Goal: Task Accomplishment & Management: Complete application form

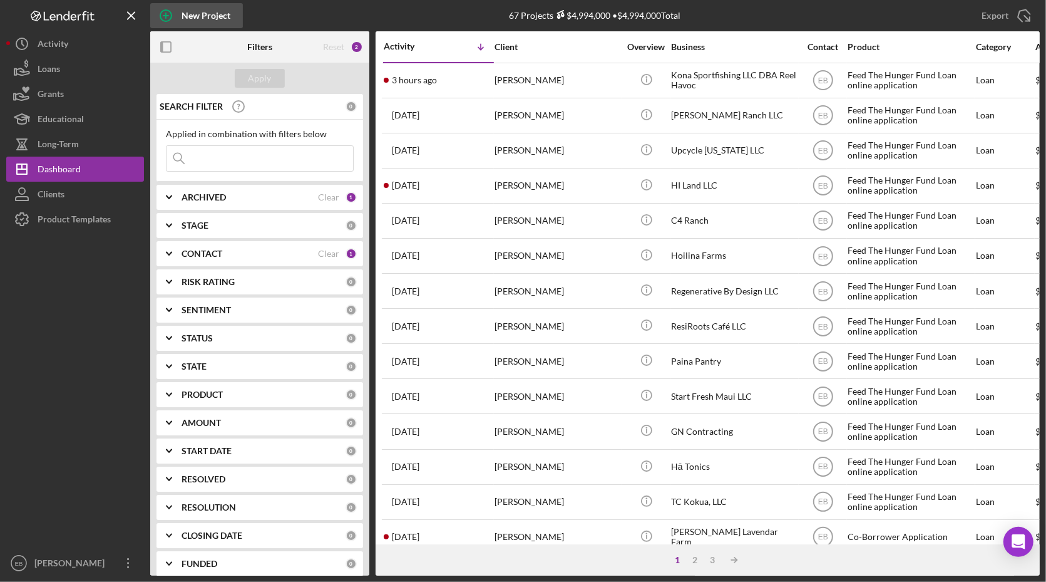
click at [207, 9] on div "New Project" at bounding box center [206, 15] width 49 height 25
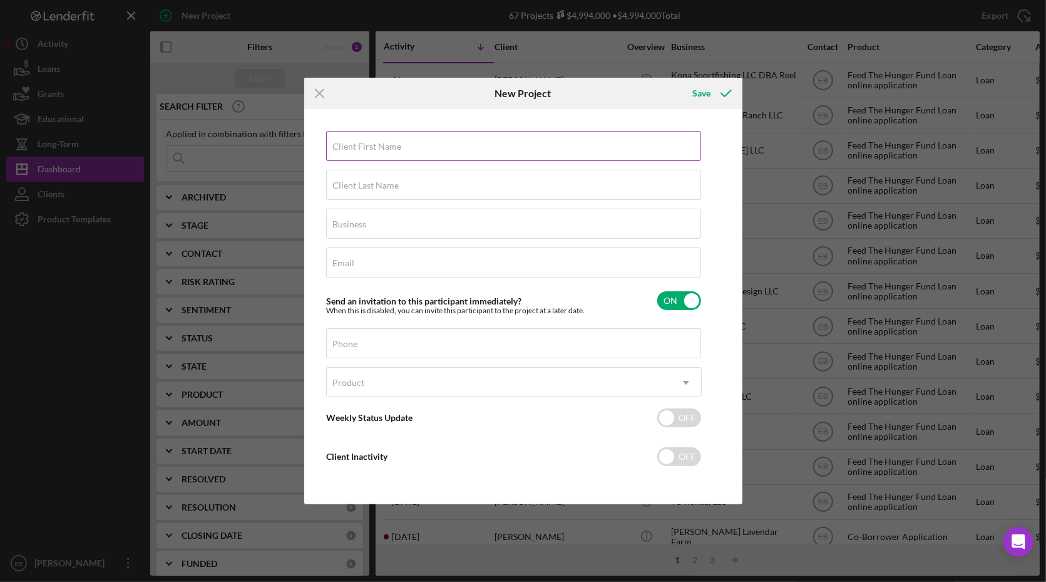
click at [392, 149] on label "Client First Name" at bounding box center [367, 147] width 69 height 10
click at [392, 149] on input "Client First Name" at bounding box center [513, 146] width 375 height 30
type input "K"
type input "[PERSON_NAME]"
type input "Sachs"
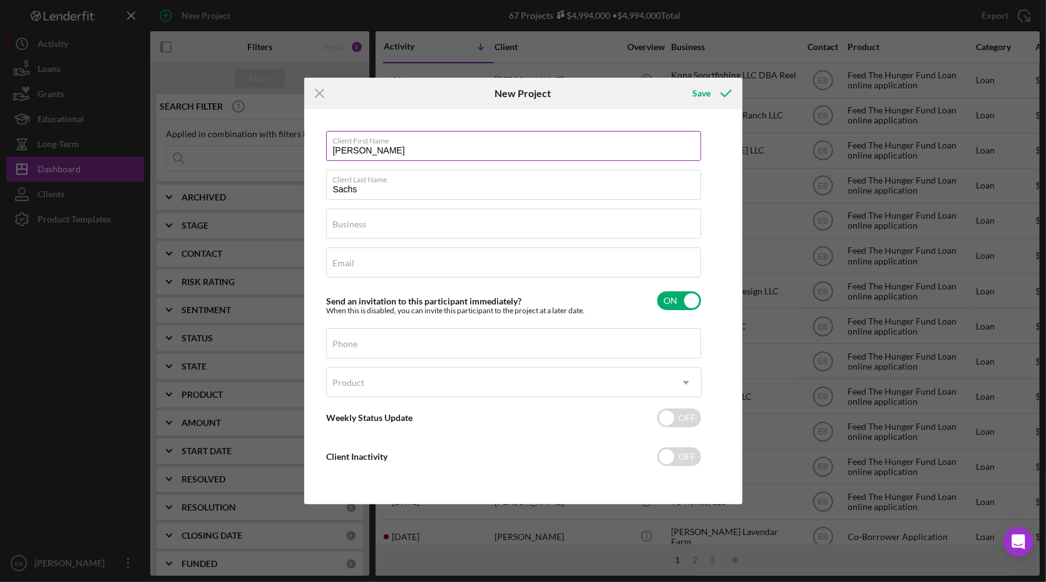
click at [391, 140] on label "Client First Name" at bounding box center [517, 138] width 368 height 14
click at [391, 140] on input "[PERSON_NAME]" at bounding box center [513, 146] width 375 height 30
type input "[PERSON_NAME]"
type input "Slices of Citrus LLC"
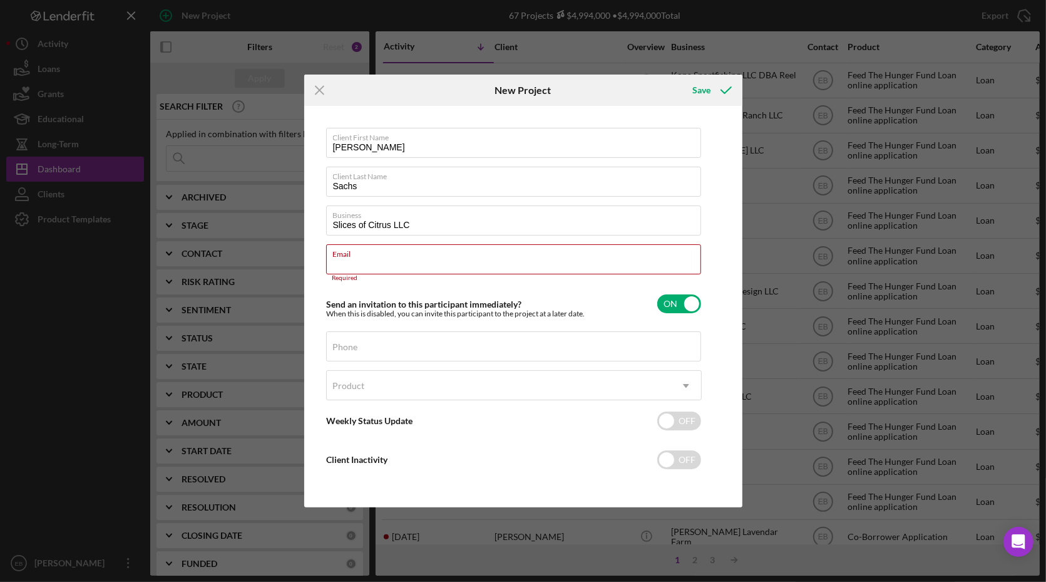
paste input "[EMAIL_ADDRESS][DOMAIN_NAME]"
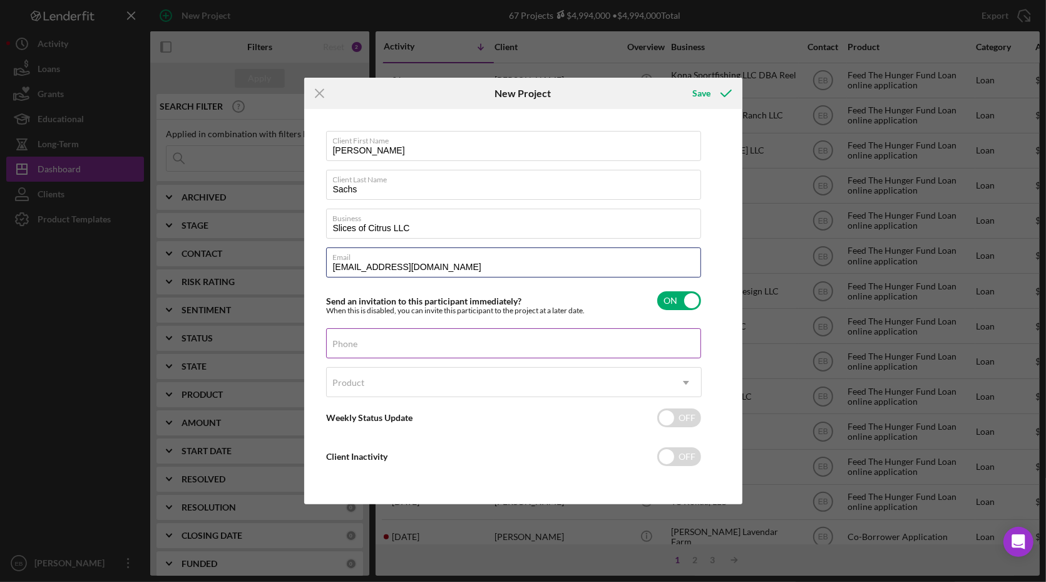
type input "[EMAIL_ADDRESS][DOMAIN_NAME]"
click at [384, 347] on input "Phone" at bounding box center [513, 343] width 375 height 30
click at [339, 349] on input "(120) 397-4320" at bounding box center [513, 343] width 375 height 30
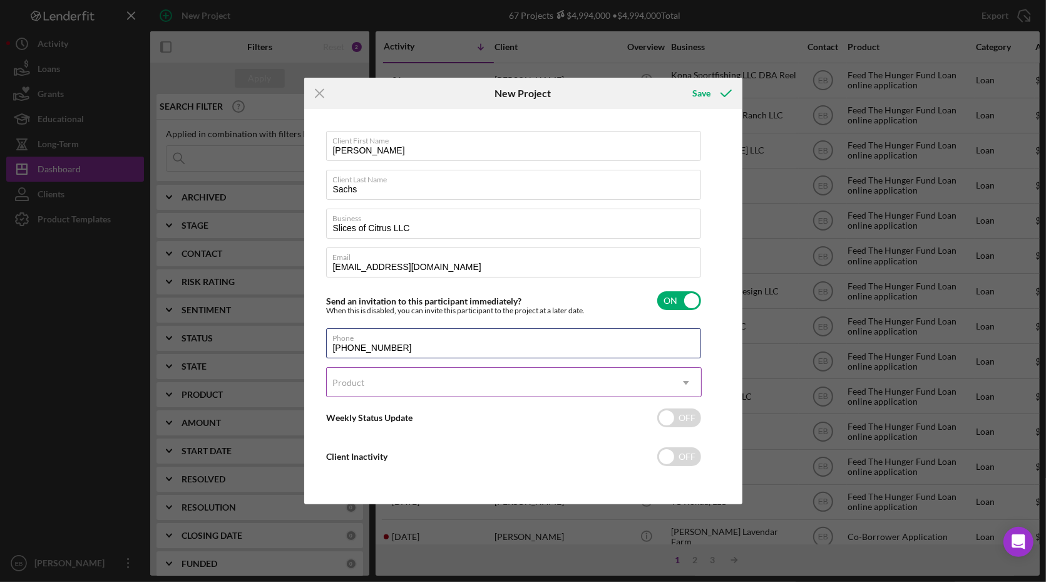
type input "[PHONE_NUMBER]"
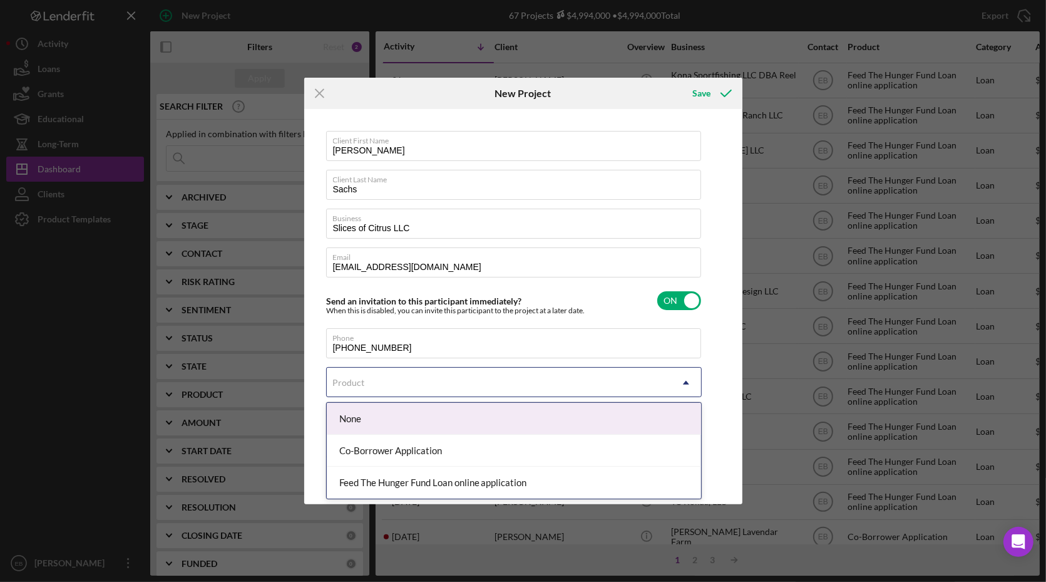
click at [405, 384] on div "Product" at bounding box center [499, 382] width 344 height 29
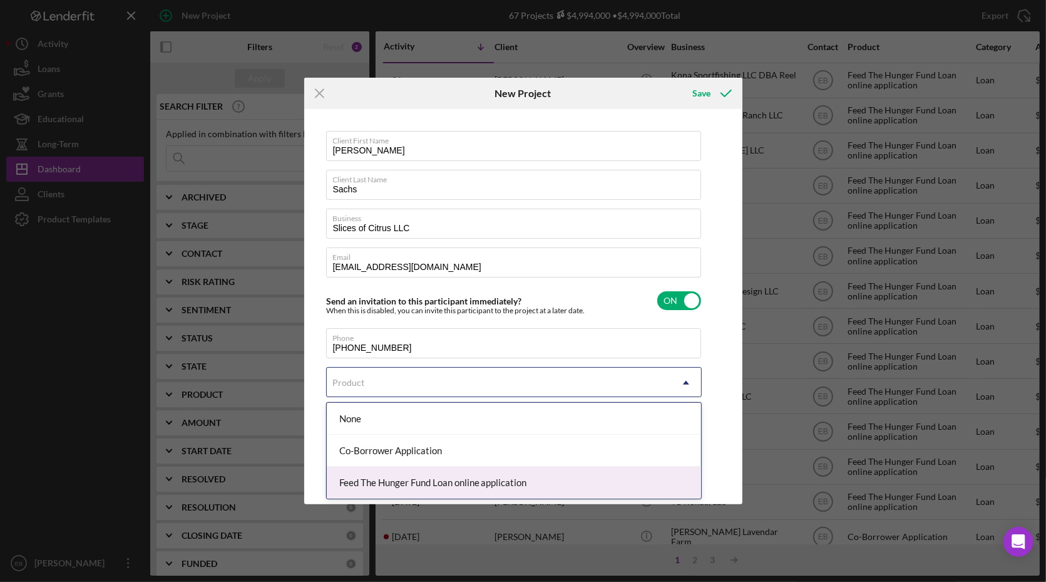
click at [396, 472] on div "Feed The Hunger Fund Loan online application" at bounding box center [514, 483] width 374 height 32
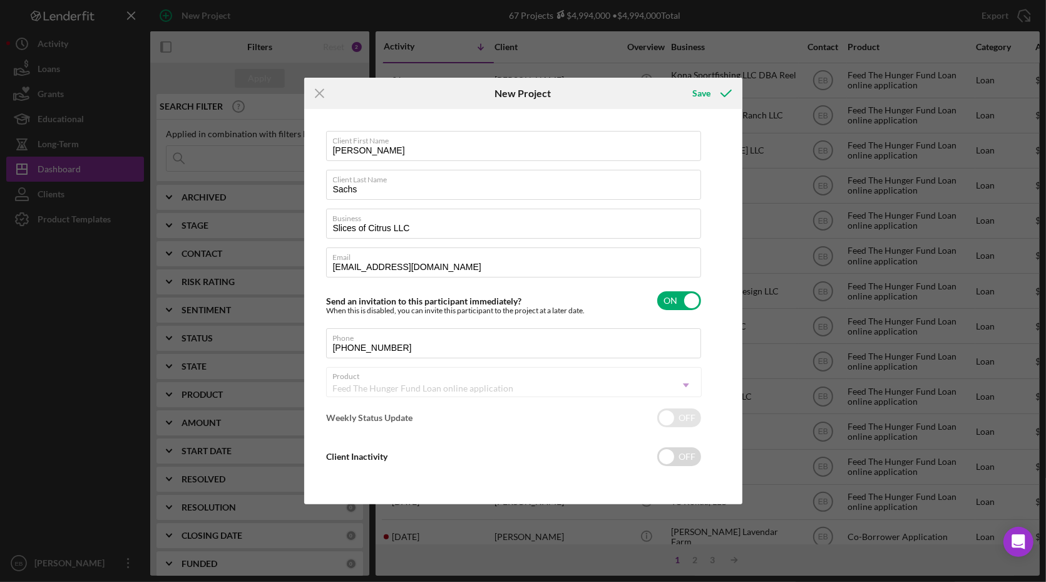
checkbox input "true"
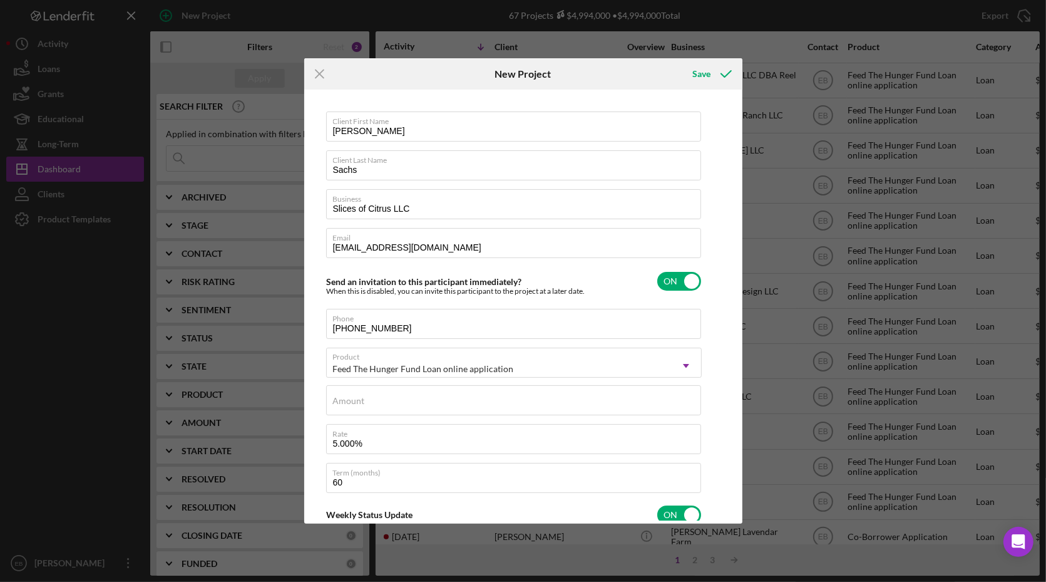
scroll to position [95, 0]
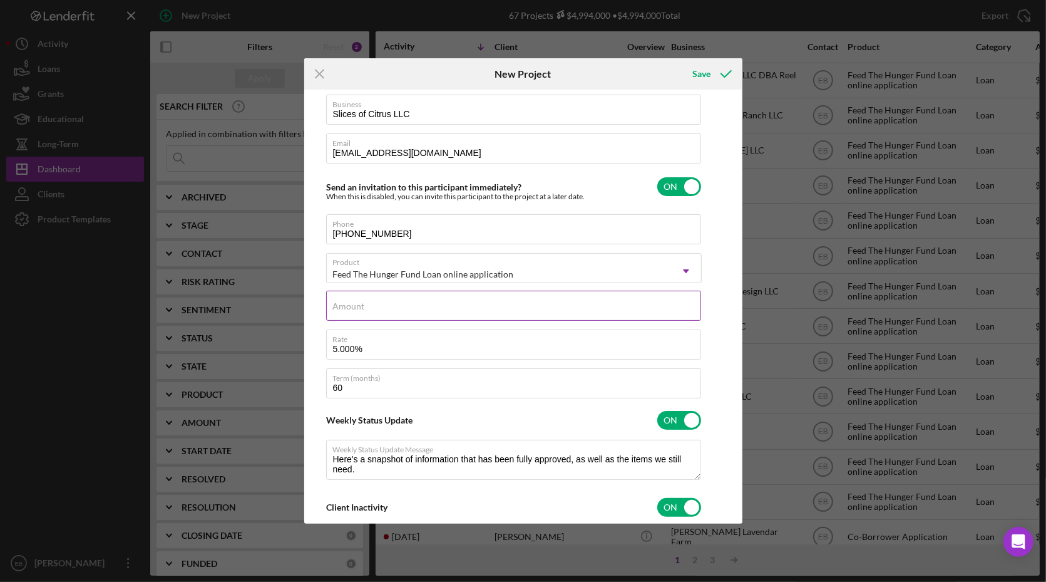
click at [351, 299] on div "Amount" at bounding box center [514, 306] width 376 height 31
type input "$7"
type textarea "Here's a snapshot of information that has been fully approved, as well as the i…"
type textarea "Hey there, we noticed you haven't made any progress on your application in the …"
type input "$75"
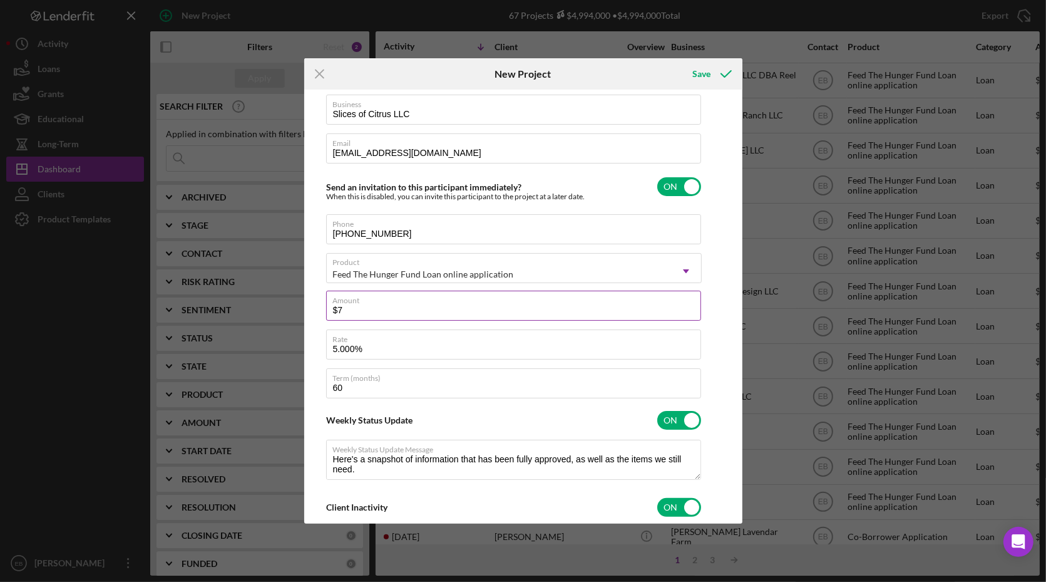
type textarea "Here's a snapshot of information that has been fully approved, as well as the i…"
type textarea "Hey there, we noticed you haven't made any progress on your application in the …"
type input "$750"
type textarea "Here's a snapshot of information that has been fully approved, as well as the i…"
type textarea "Hey there, we noticed you haven't made any progress on your application in the …"
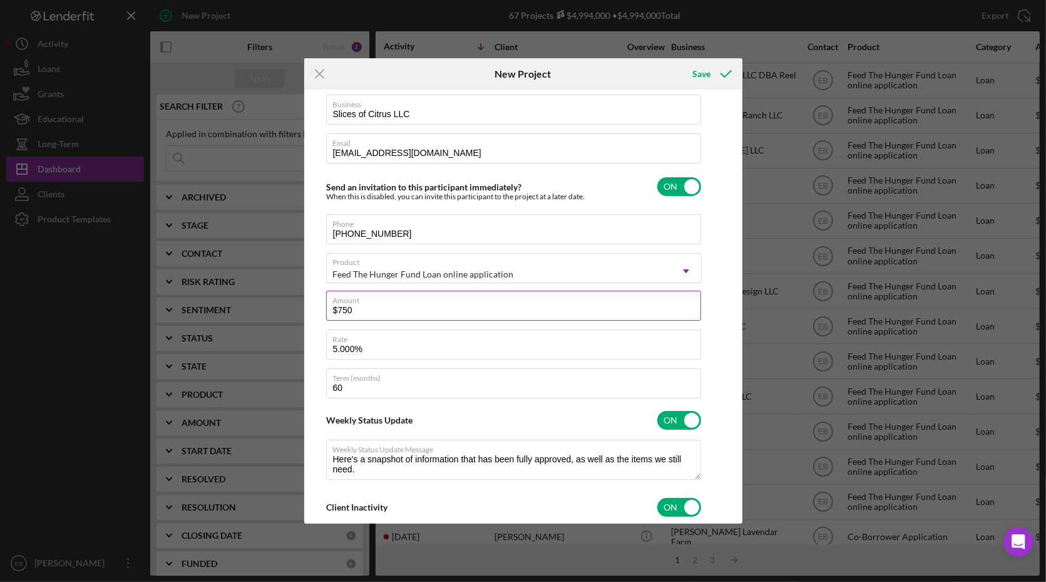
type input "$7,500"
type textarea "Here's a snapshot of information that has been fully approved, as well as the i…"
type textarea "Hey there, we noticed you haven't made any progress on your application in the …"
type input "$75,000"
type textarea "Here's a snapshot of information that has been fully approved, as well as the i…"
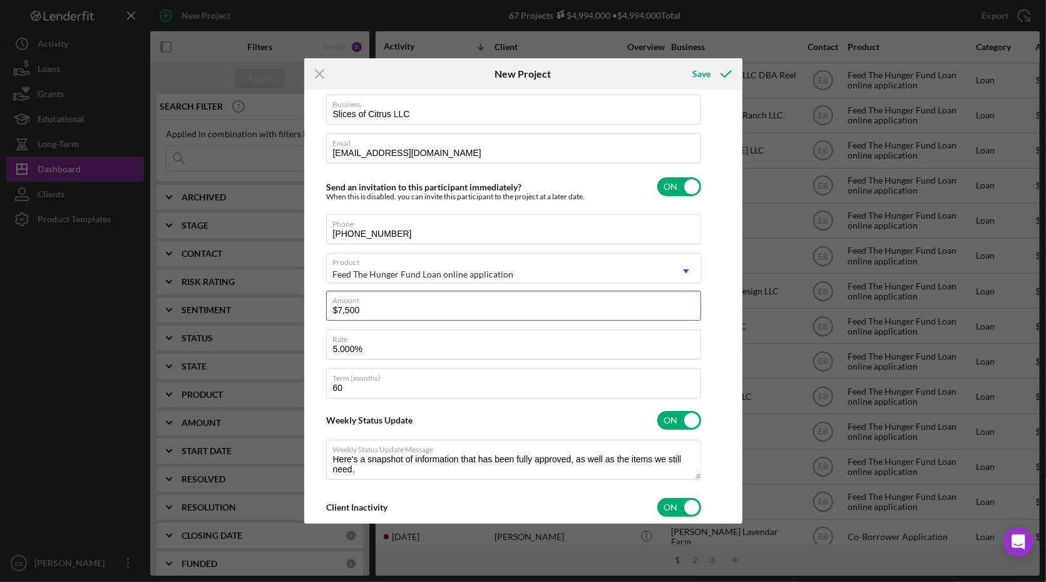
type textarea "Hey there, we noticed you haven't made any progress on your application in the …"
type input "$75,000"
type textarea "Here's a snapshot of information that has been fully approved, as well as the i…"
type textarea "Hey there, we noticed you haven't made any progress on your application in the …"
click at [341, 348] on input "5.000%" at bounding box center [513, 344] width 375 height 30
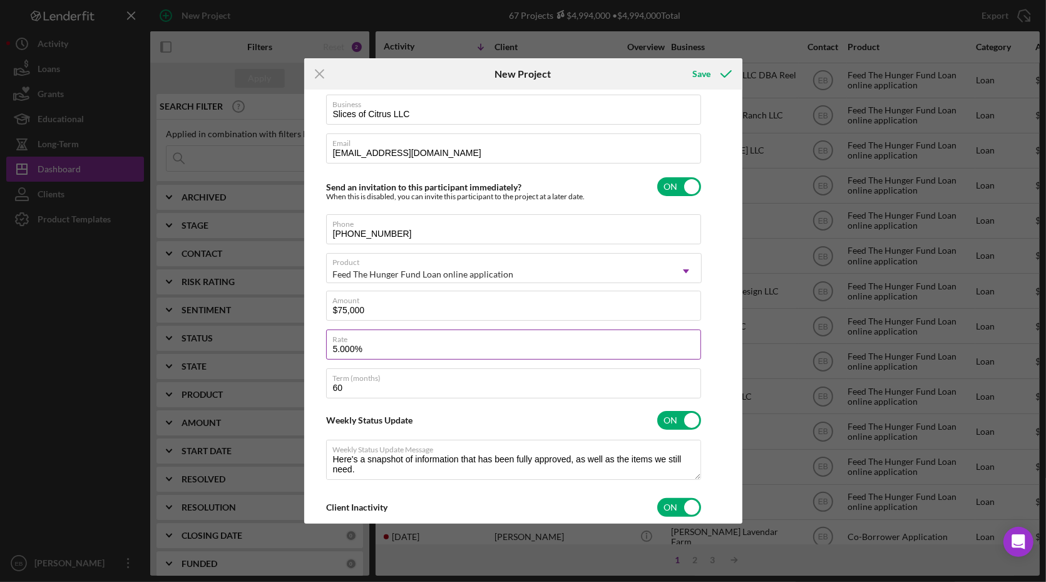
type input "5.500%"
type textarea "Here's a snapshot of information that has been fully approved, as well as the i…"
type textarea "Hey there, we noticed you haven't made any progress on your application in the …"
type input "5.500%"
type textarea "Here's a snapshot of information that has been fully approved, as well as the i…"
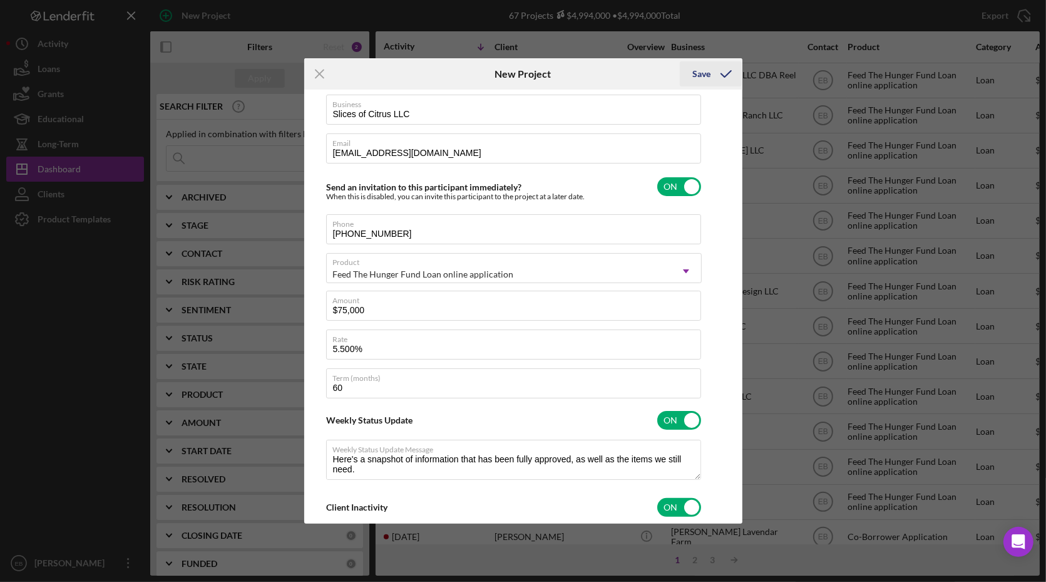
type textarea "Hey there, we noticed you haven't made any progress on your application in the …"
click at [716, 77] on icon "submit" at bounding box center [726, 73] width 31 height 31
type textarea "Here's a snapshot of information that has been fully approved, as well as the i…"
type textarea "Hey there, we noticed you haven't made any progress on your application in the …"
type textarea "Here's a snapshot of information that has been fully approved, as well as the i…"
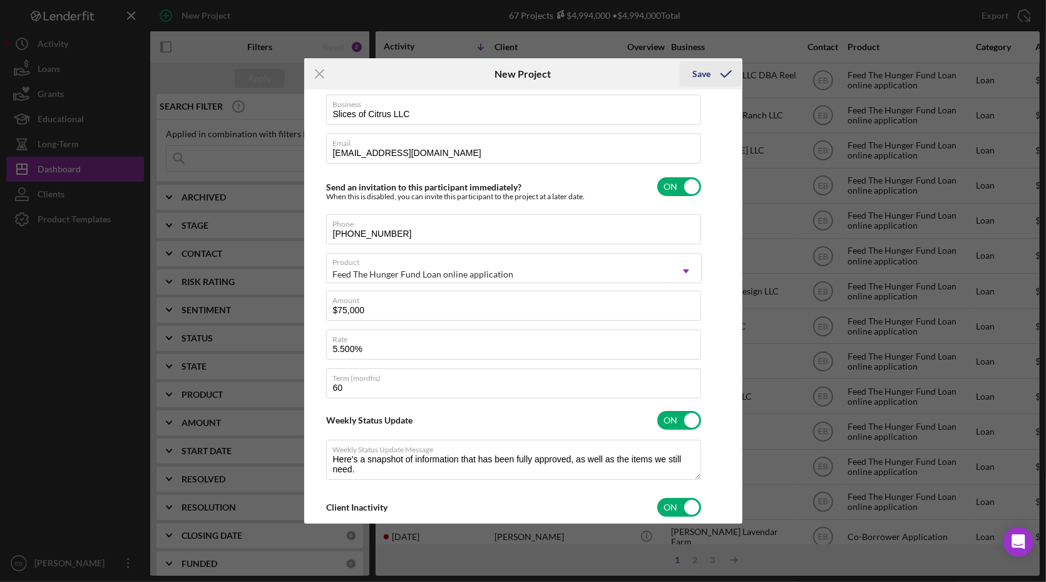
type textarea "Hey there, we noticed you haven't made any progress on your application in the …"
checkbox input "false"
